Goal: Transaction & Acquisition: Register for event/course

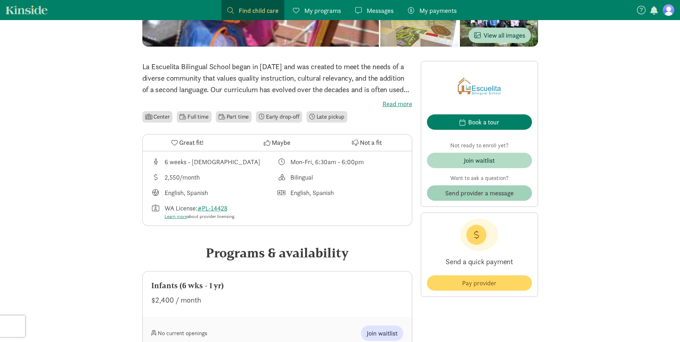
scroll to position [143, 0]
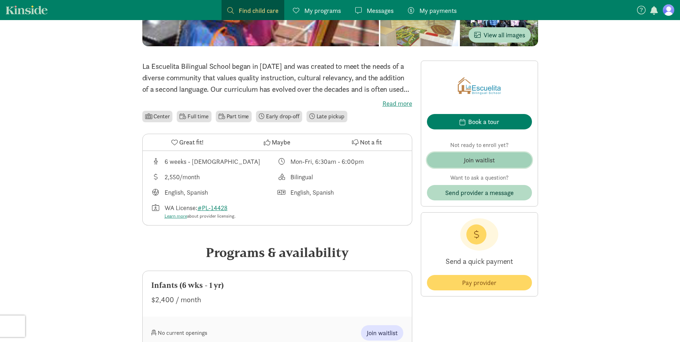
click at [466, 160] on div "Join waitlist" at bounding box center [479, 160] width 31 height 10
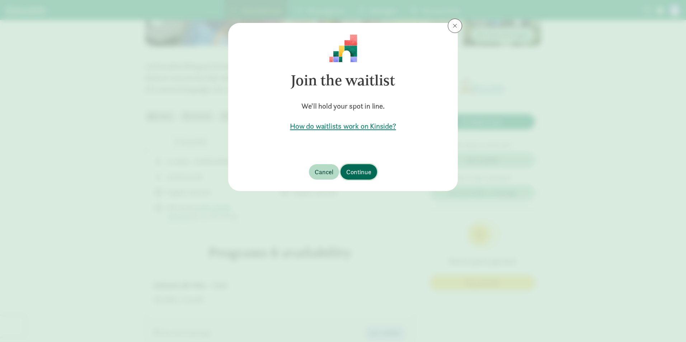
click at [360, 165] on button "Continue" at bounding box center [358, 171] width 37 height 15
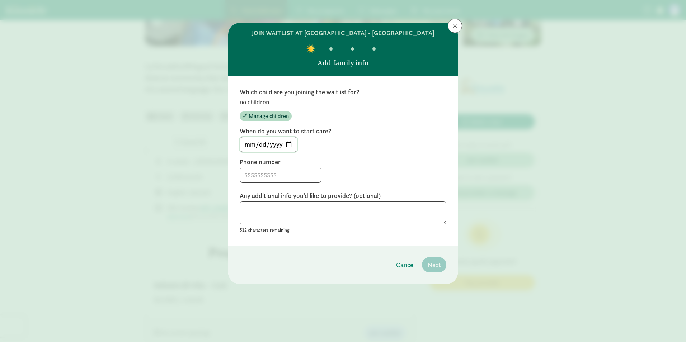
click at [290, 142] on input "[DATE]" at bounding box center [268, 144] width 57 height 14
type input "[DATE]"
click at [302, 175] on input at bounding box center [280, 175] width 81 height 14
type input "2066127737"
click at [308, 210] on textarea at bounding box center [343, 213] width 207 height 23
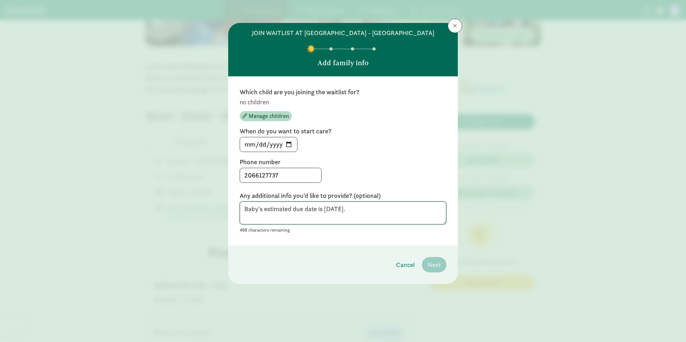
click at [405, 214] on textarea "Baby's estimated due date is [DATE]." at bounding box center [343, 213] width 207 height 23
type textarea "Baby's estimated due date is [DATE]."
click at [377, 255] on footer "Cancel Next" at bounding box center [343, 265] width 230 height 38
click at [278, 115] on span "Manage children" at bounding box center [269, 116] width 40 height 9
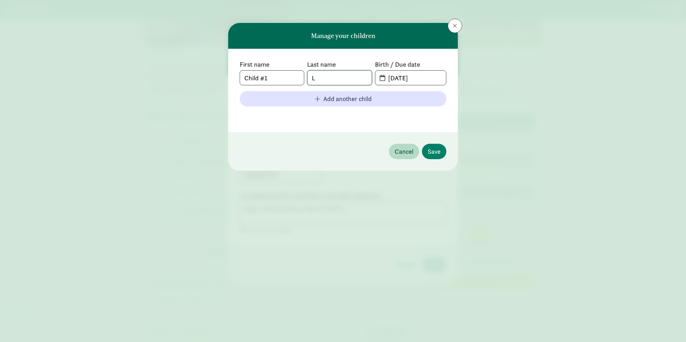
click at [354, 80] on input "L" at bounding box center [339, 78] width 64 height 14
type input "L"
type input "[PERSON_NAME]"
drag, startPoint x: 277, startPoint y: 76, endPoint x: 216, endPoint y: 71, distance: 61.5
click at [216, 71] on div "Manage your children First name Child #1 Last name [PERSON_NAME] Birth / Due da…" at bounding box center [343, 171] width 686 height 342
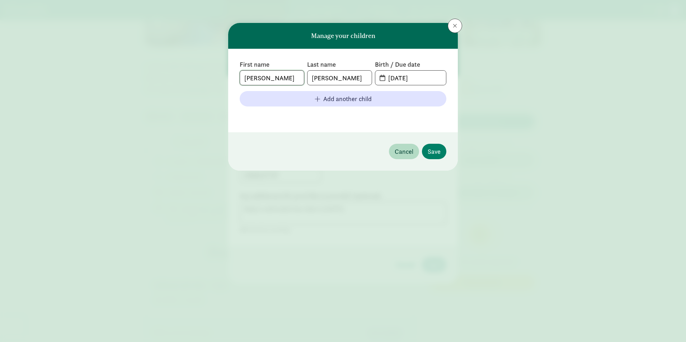
type input "[PERSON_NAME]"
click at [411, 76] on input "[DATE]" at bounding box center [415, 78] width 62 height 14
click at [399, 81] on input "[DATE]" at bounding box center [415, 78] width 62 height 14
click at [381, 79] on span "[DATE]" at bounding box center [410, 78] width 71 height 14
click at [385, 78] on input "[DATE]" at bounding box center [415, 78] width 62 height 14
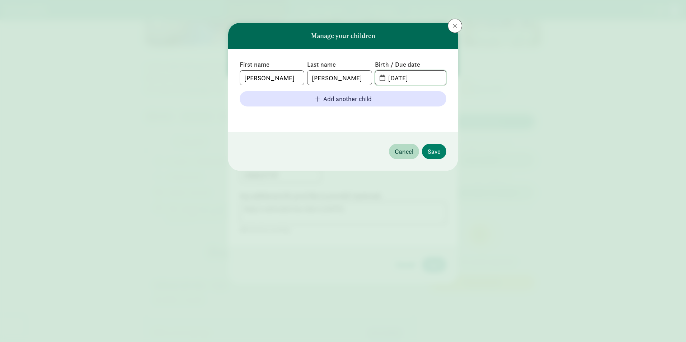
drag, startPoint x: 426, startPoint y: 78, endPoint x: 218, endPoint y: 60, distance: 208.8
click at [218, 60] on div "Manage your children First name [PERSON_NAME] Last name [PERSON_NAME] Birth / D…" at bounding box center [343, 171] width 686 height 342
type input "[DATE]"
click at [345, 117] on footer at bounding box center [343, 116] width 207 height 9
click at [439, 151] on span "Save" at bounding box center [433, 152] width 13 height 10
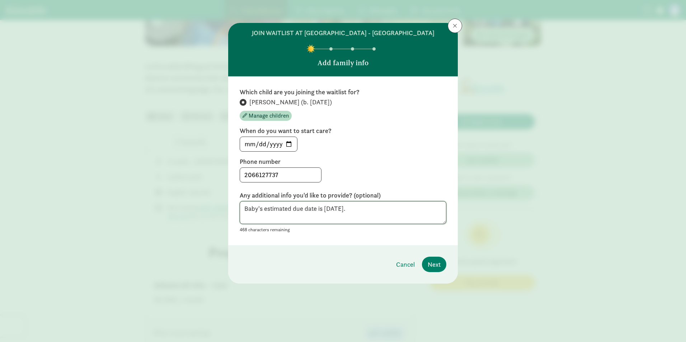
click at [372, 216] on textarea "Baby's estimated due date is [DATE]." at bounding box center [343, 212] width 207 height 23
drag, startPoint x: 380, startPoint y: 213, endPoint x: 56, endPoint y: 181, distance: 325.8
click at [56, 181] on div "join waitlist at [GEOGRAPHIC_DATA] - [GEOGRAPHIC_DATA] Add family info Which ch…" at bounding box center [343, 171] width 686 height 342
click at [441, 269] on button "Next" at bounding box center [434, 264] width 24 height 15
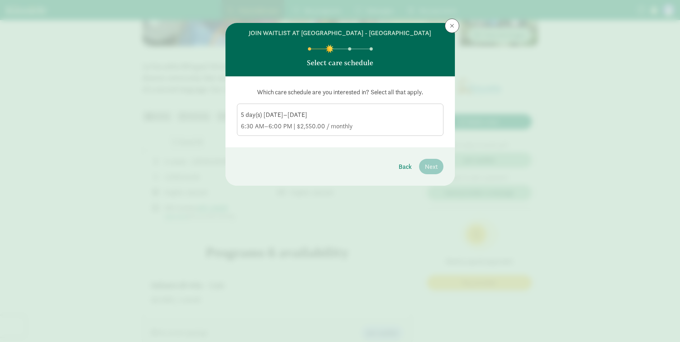
click at [381, 126] on div "6:30 AM–6:00 PM | $2,550.00 / monthly" at bounding box center [340, 126] width 199 height 9
click at [0, 0] on input "5 day(s) [DATE]–[DATE] 6:30 AM–6:00 PM | $2,550.00 / monthly" at bounding box center [0, 0] width 0 height 0
click at [427, 165] on span "Next" at bounding box center [431, 167] width 13 height 10
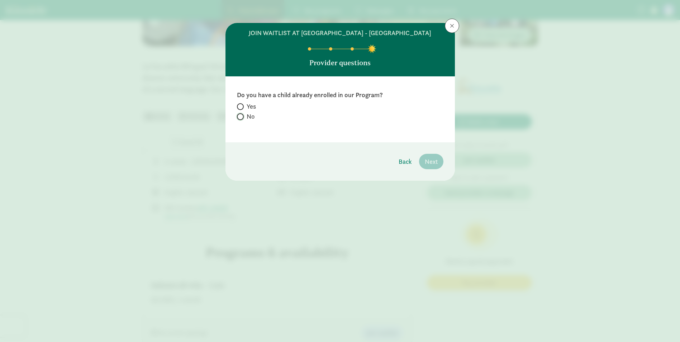
click at [239, 118] on input "No" at bounding box center [239, 116] width 5 height 5
radio input "true"
click at [435, 160] on span "Next" at bounding box center [431, 162] width 13 height 10
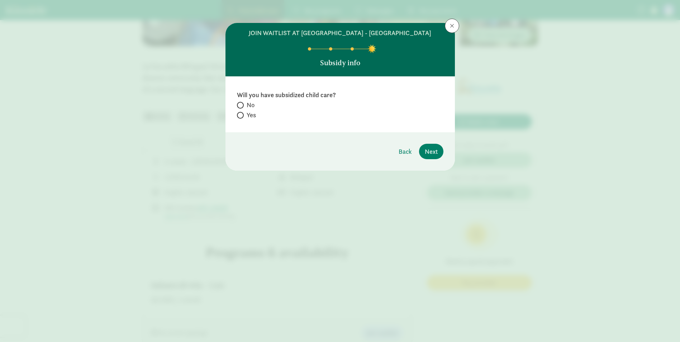
click at [240, 102] on span at bounding box center [240, 105] width 7 height 7
click at [240, 103] on input "No" at bounding box center [239, 105] width 5 height 5
radio input "true"
click at [441, 154] on button "Next" at bounding box center [431, 151] width 24 height 15
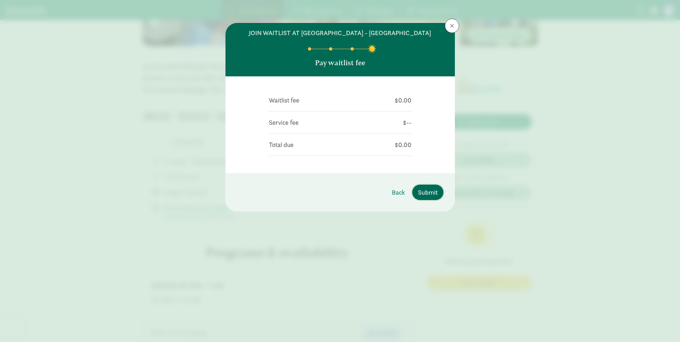
click at [431, 194] on span "Submit" at bounding box center [428, 193] width 20 height 10
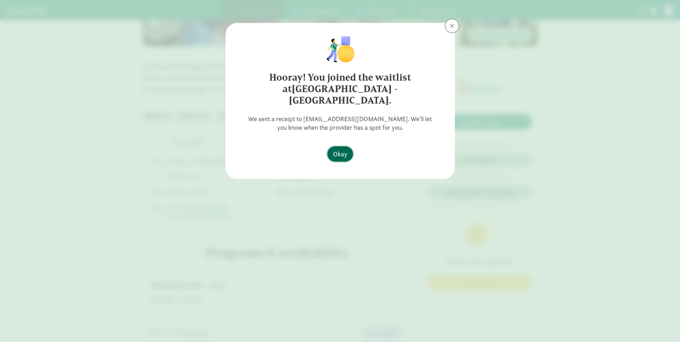
click at [347, 146] on button "Okay" at bounding box center [340, 153] width 26 height 15
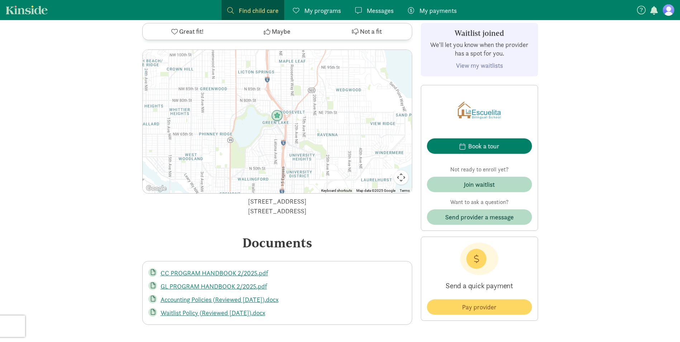
scroll to position [1219, 0]
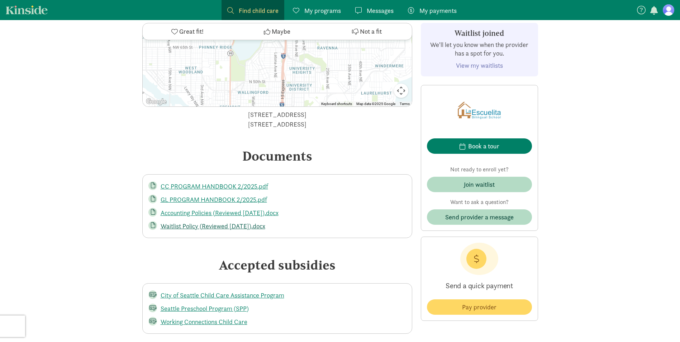
click at [236, 222] on link "Waitlist Policy (Reviewed [DATE]).docx" at bounding box center [213, 226] width 105 height 8
